Goal: Task Accomplishment & Management: Use online tool/utility

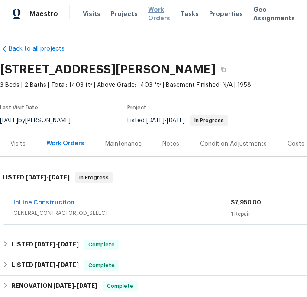
click at [151, 16] on span "Work Orders" at bounding box center [159, 13] width 22 height 17
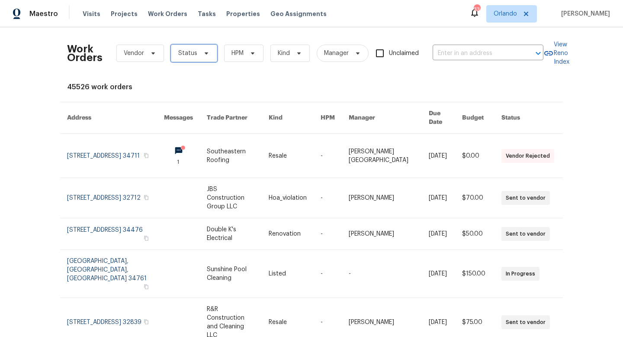
click at [213, 58] on span "Status" at bounding box center [194, 53] width 46 height 17
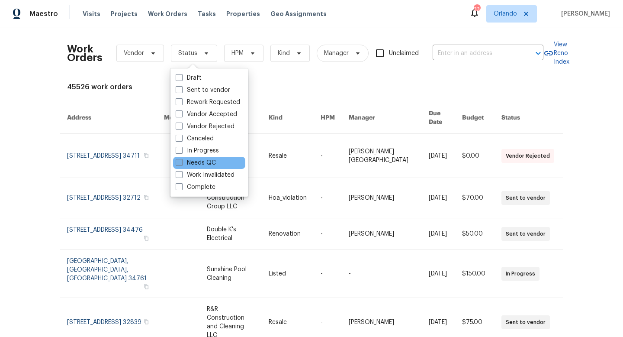
click at [177, 161] on span at bounding box center [179, 162] width 7 height 7
click at [177, 161] on input "Needs QC" at bounding box center [179, 161] width 6 height 6
checkbox input "true"
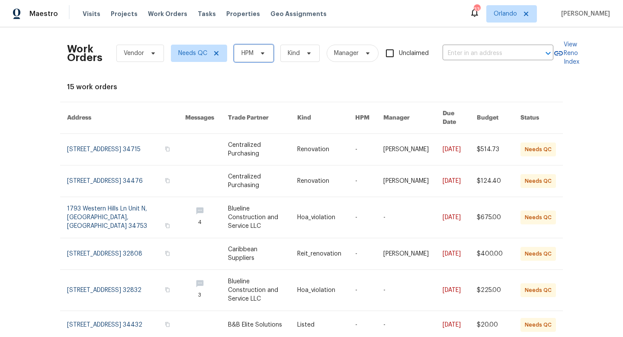
click at [262, 55] on icon at bounding box center [262, 53] width 7 height 7
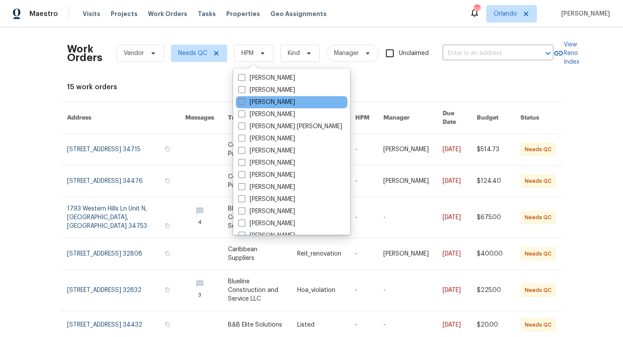
click at [243, 101] on span at bounding box center [241, 101] width 7 height 7
click at [243, 101] on input "[PERSON_NAME]" at bounding box center [241, 101] width 6 height 6
checkbox input "true"
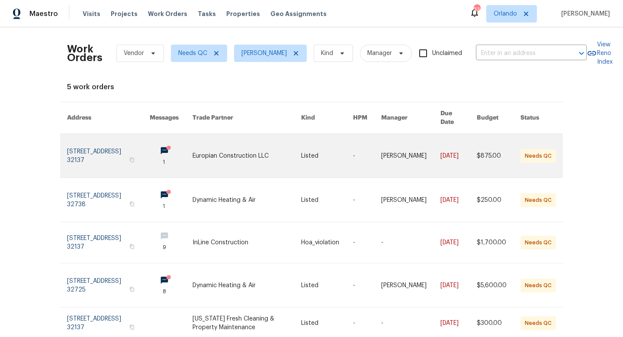
click at [245, 137] on link at bounding box center [247, 156] width 109 height 44
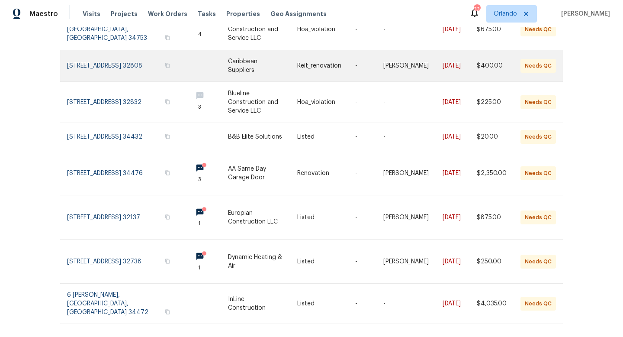
scroll to position [189, 0]
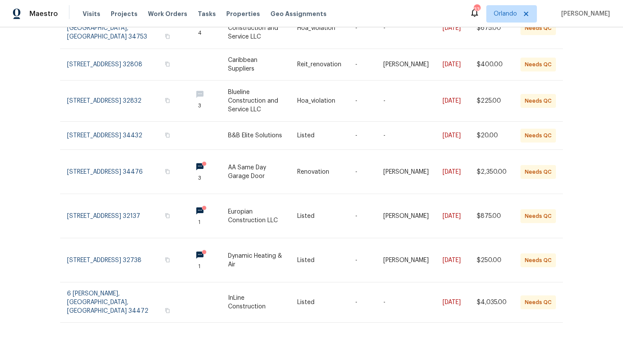
click at [306, 297] on icon at bounding box center [554, 340] width 4 height 7
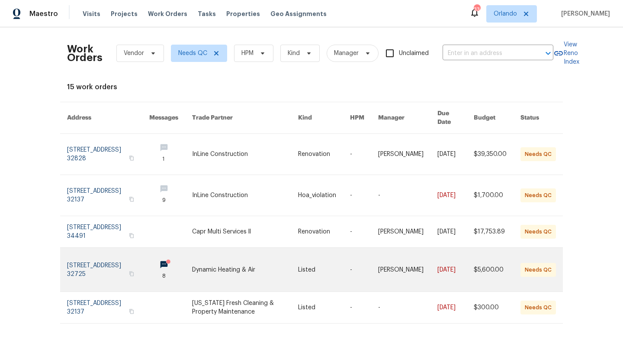
scroll to position [6, 0]
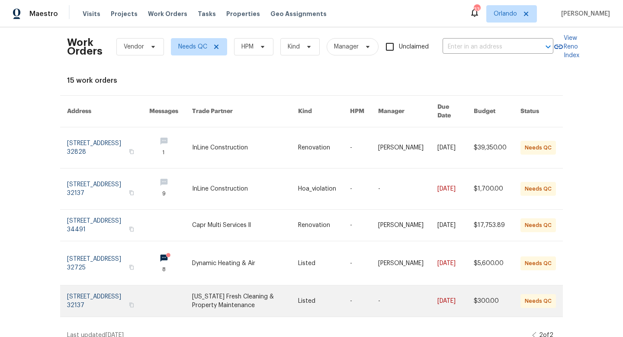
click at [236, 293] on link at bounding box center [245, 300] width 106 height 31
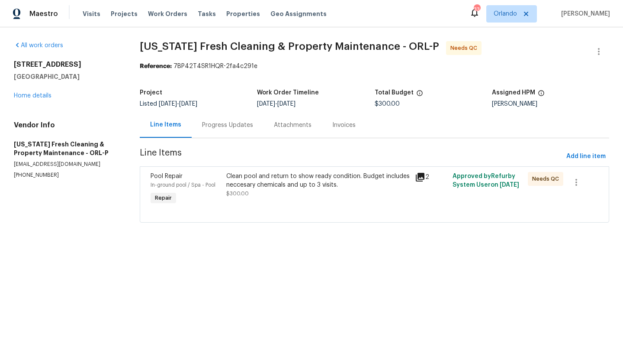
click at [299, 191] on div "Clean pool and return to show ready condition. Budget includes neccesary chemic…" at bounding box center [318, 185] width 184 height 26
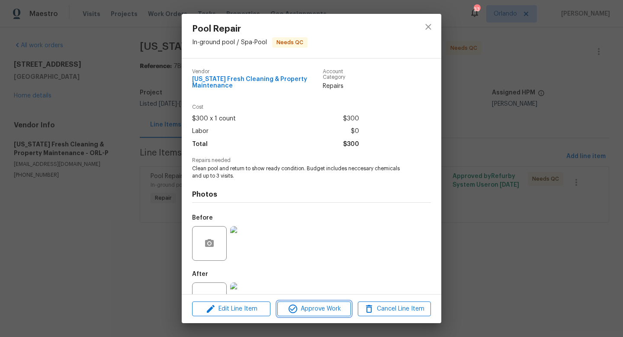
click at [306, 297] on span "Approve Work" at bounding box center [314, 308] width 68 height 11
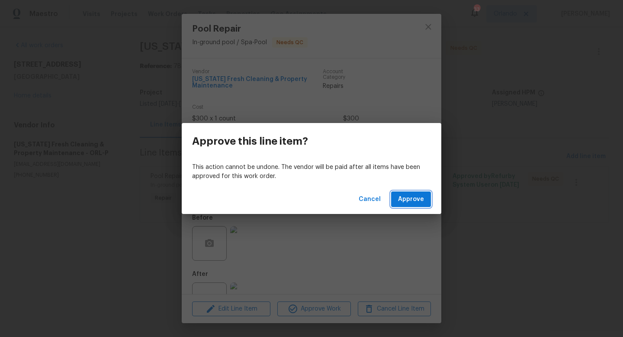
click at [306, 198] on span "Approve" at bounding box center [411, 199] width 26 height 11
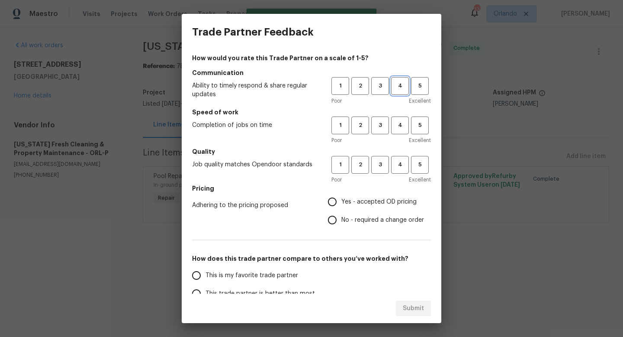
click at [306, 89] on span "4" at bounding box center [400, 86] width 16 height 10
click at [306, 123] on span "4" at bounding box center [400, 125] width 16 height 10
click at [306, 163] on span "4" at bounding box center [400, 165] width 16 height 10
click at [306, 200] on span "Yes - accepted OD pricing" at bounding box center [379, 201] width 75 height 9
click at [306, 200] on input "Yes - accepted OD pricing" at bounding box center [332, 202] width 18 height 18
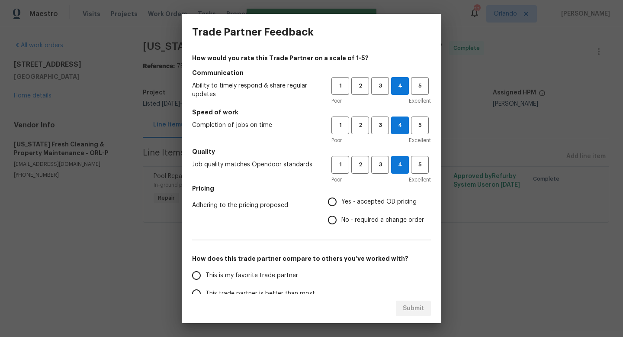
radio input "true"
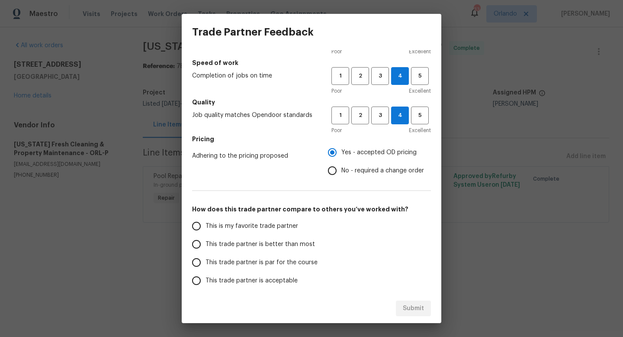
scroll to position [54, 0]
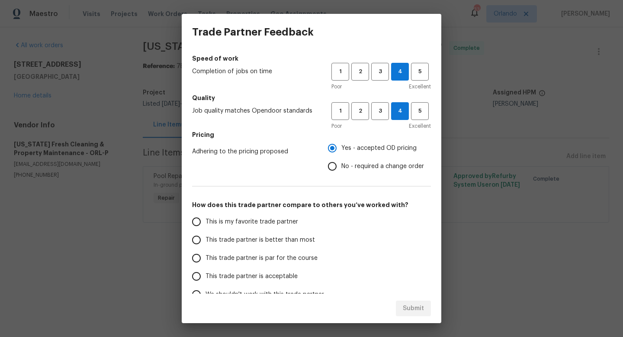
click at [291, 235] on label "This trade partner is better than most" at bounding box center [255, 240] width 137 height 18
click at [206, 235] on input "This trade partner is better than most" at bounding box center [196, 240] width 18 height 18
click at [306, 297] on span "Submit" at bounding box center [413, 308] width 21 height 11
radio input "true"
